Goal: Transaction & Acquisition: Purchase product/service

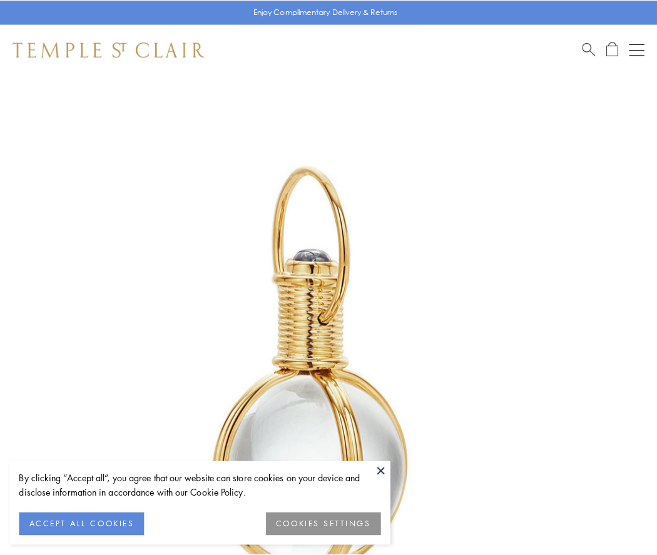
scroll to position [326, 0]
